Goal: Communication & Community: Participate in discussion

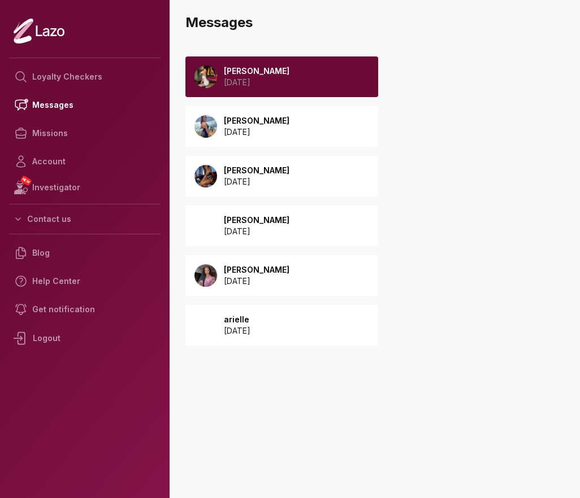
click at [272, 77] on p "[DATE]" at bounding box center [257, 82] width 66 height 11
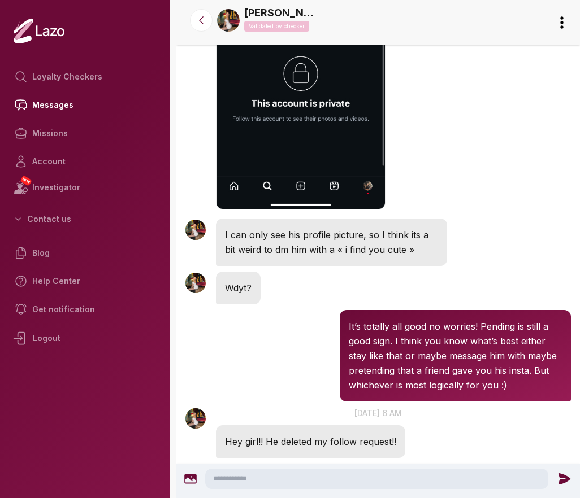
scroll to position [1442, 0]
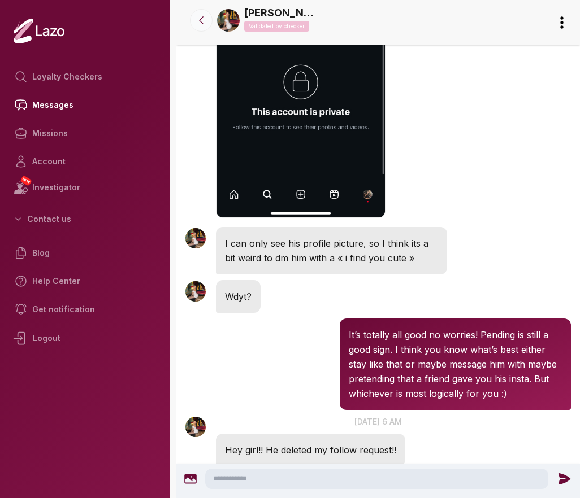
click at [200, 21] on icon at bounding box center [201, 20] width 11 height 11
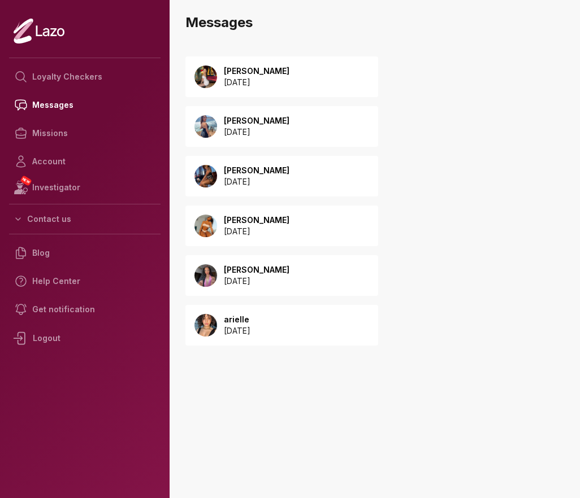
click at [252, 129] on p "[DATE]" at bounding box center [257, 132] width 66 height 11
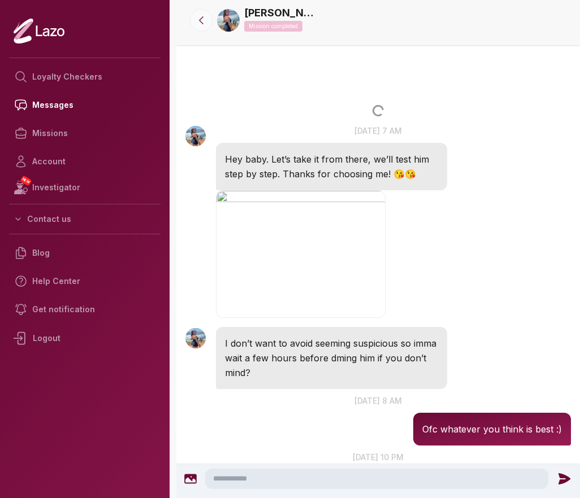
click at [203, 19] on icon at bounding box center [201, 20] width 11 height 11
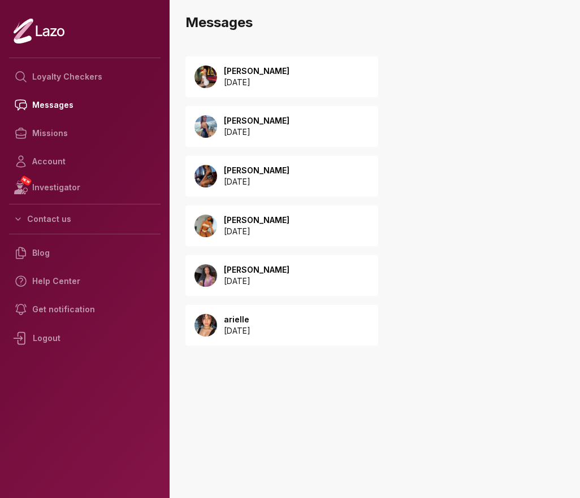
click at [289, 87] on p "[DATE]" at bounding box center [257, 82] width 66 height 11
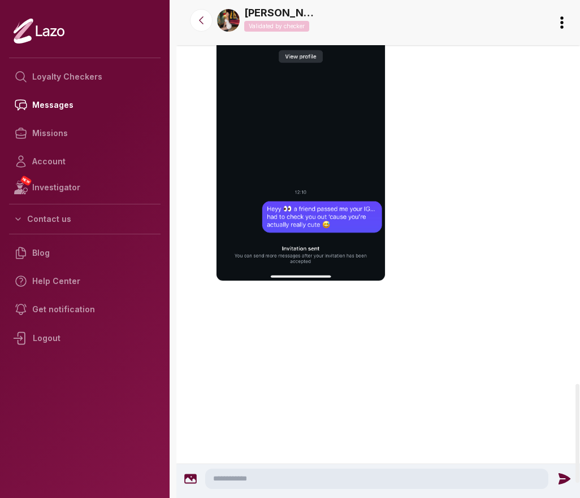
scroll to position [1931, 0]
